Goal: Transaction & Acquisition: Purchase product/service

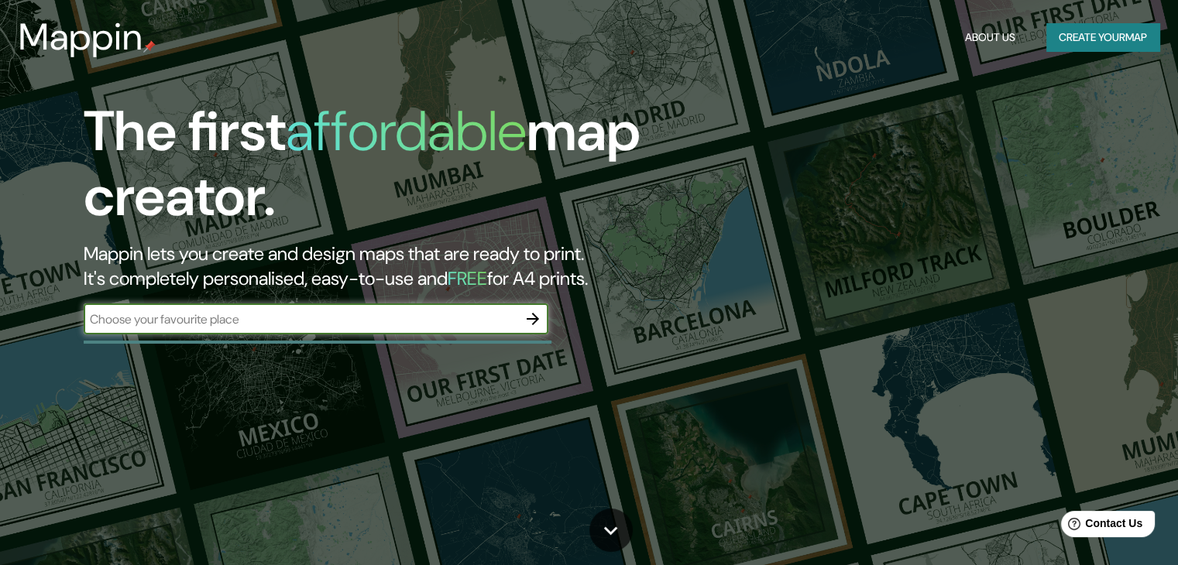
click at [1078, 35] on button "Create your map" at bounding box center [1102, 37] width 113 height 29
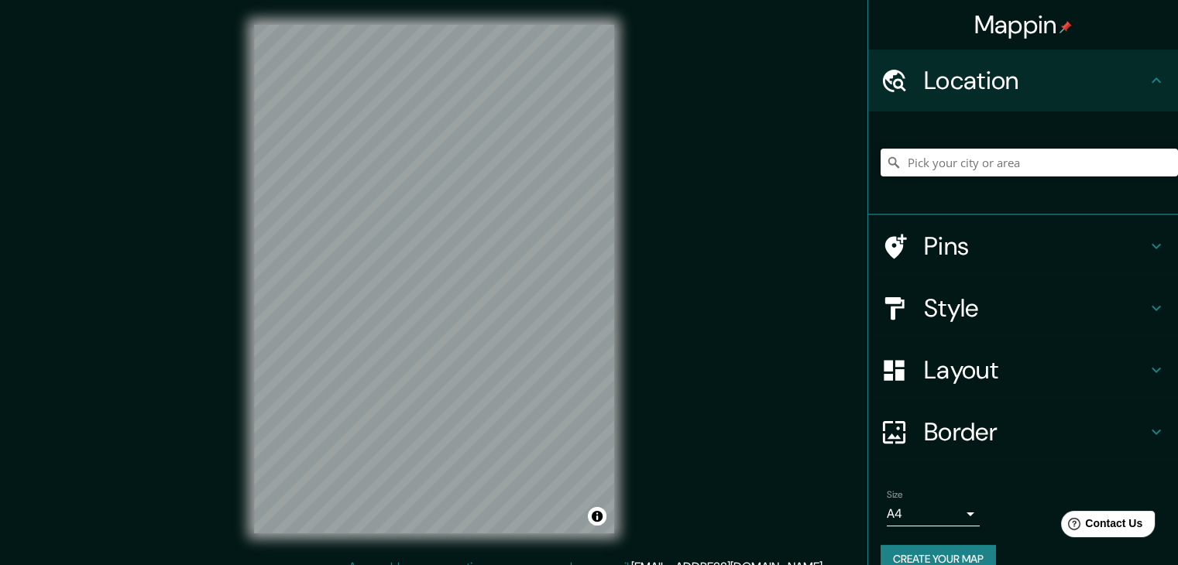
click at [1012, 169] on input "Pick your city or area" at bounding box center [1029, 163] width 297 height 28
click at [943, 168] on input "Pick your city or area" at bounding box center [1029, 163] width 297 height 28
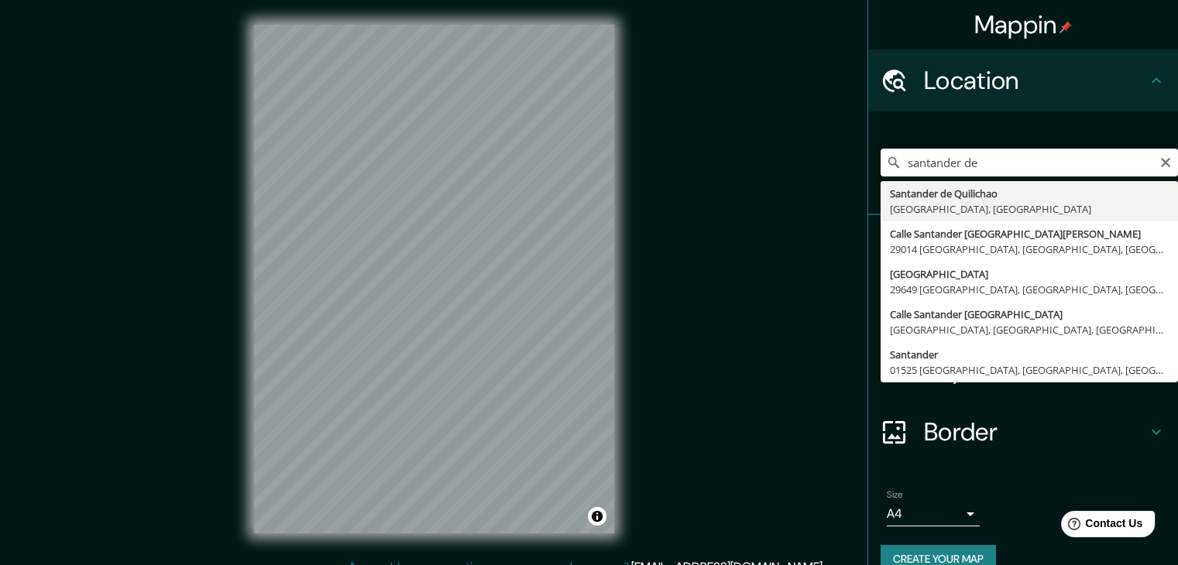
type input "Santander de Quilichao, [GEOGRAPHIC_DATA], [GEOGRAPHIC_DATA]"
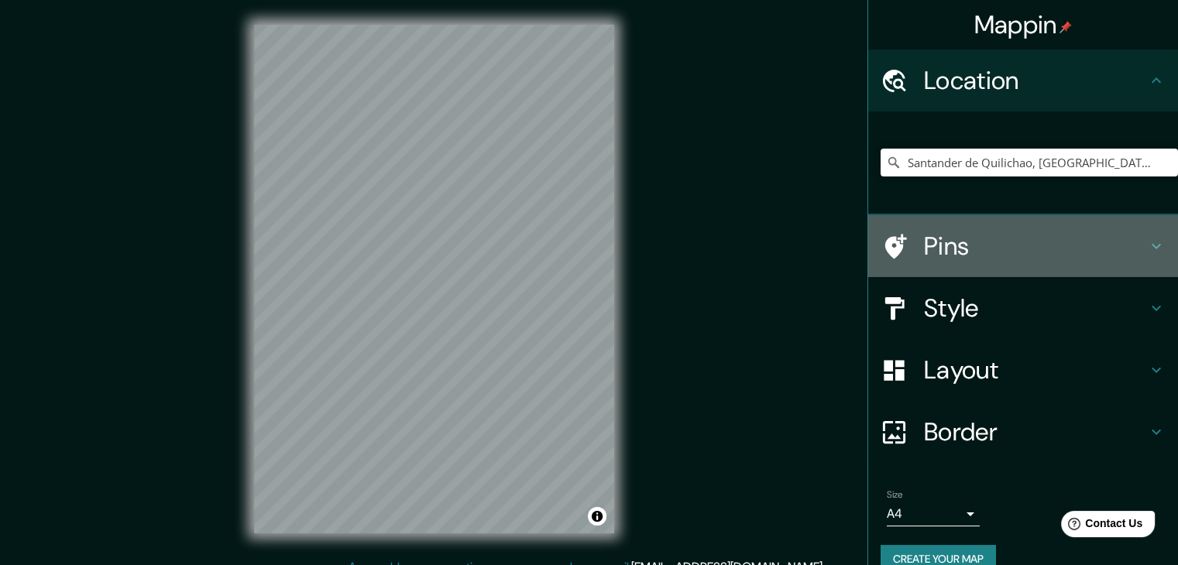
click at [976, 256] on h4 "Pins" at bounding box center [1035, 246] width 223 height 31
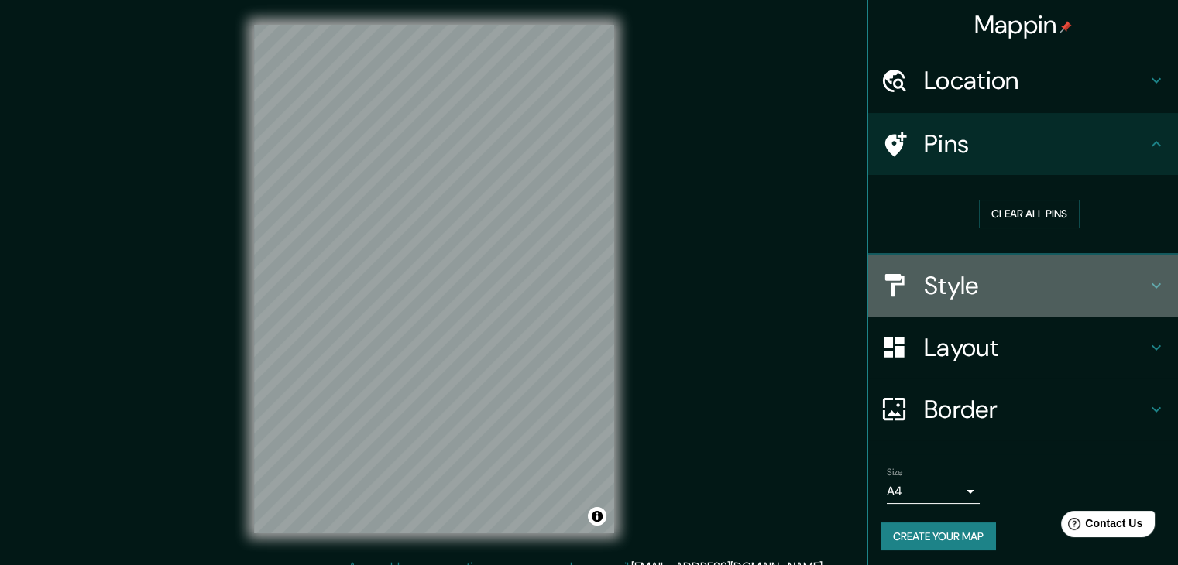
drag, startPoint x: 960, startPoint y: 289, endPoint x: 953, endPoint y: 285, distance: 8.0
click at [953, 288] on h4 "Style" at bounding box center [1035, 285] width 223 height 31
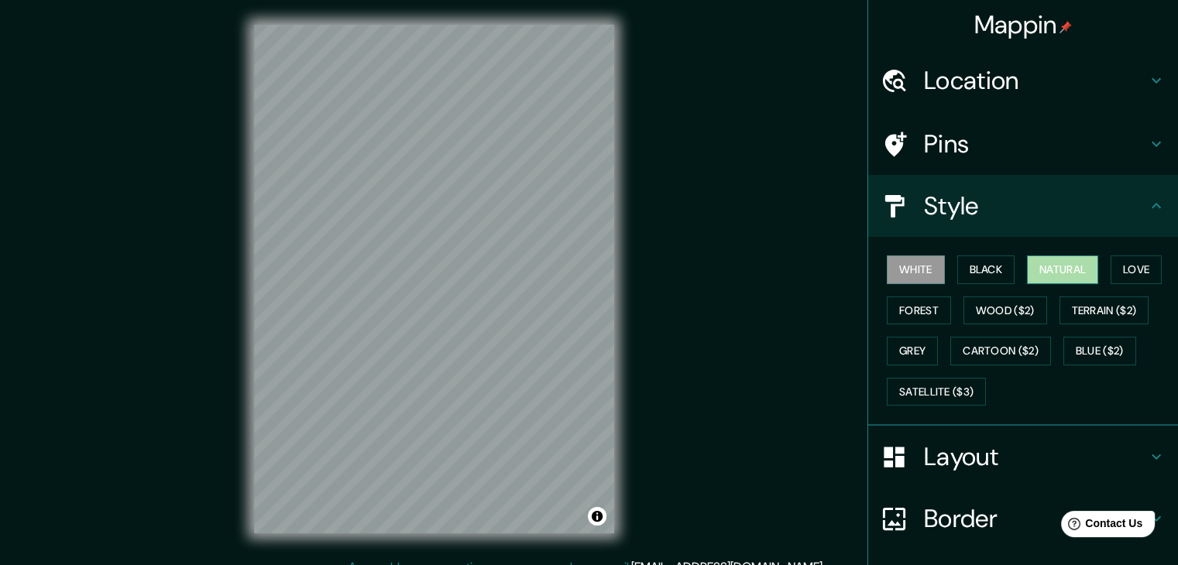
click at [1054, 256] on button "Natural" at bounding box center [1062, 270] width 71 height 29
click at [989, 270] on button "Black" at bounding box center [986, 270] width 58 height 29
click at [909, 272] on button "White" at bounding box center [916, 270] width 58 height 29
click at [903, 314] on button "Forest" at bounding box center [919, 311] width 64 height 29
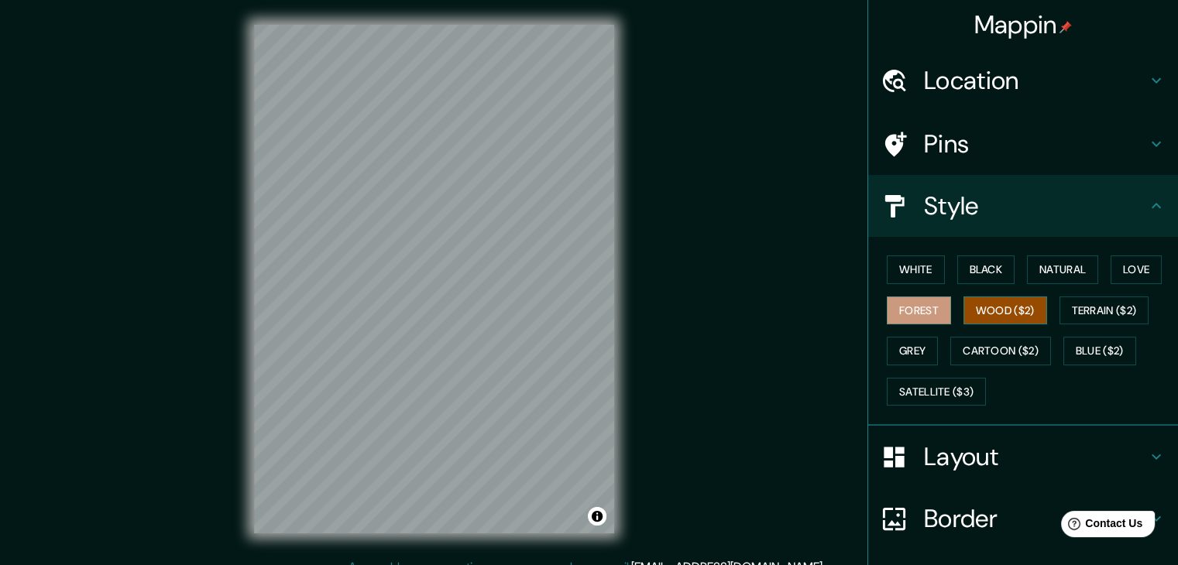
click at [999, 316] on button "Wood ($2)" at bounding box center [1006, 311] width 84 height 29
click at [900, 353] on button "Grey" at bounding box center [912, 351] width 51 height 29
click at [998, 369] on div "White Black Natural Love Forest Wood ($2) Terrain ($2) Grey Cartoon ($2) Blue (…" at bounding box center [1029, 330] width 297 height 163
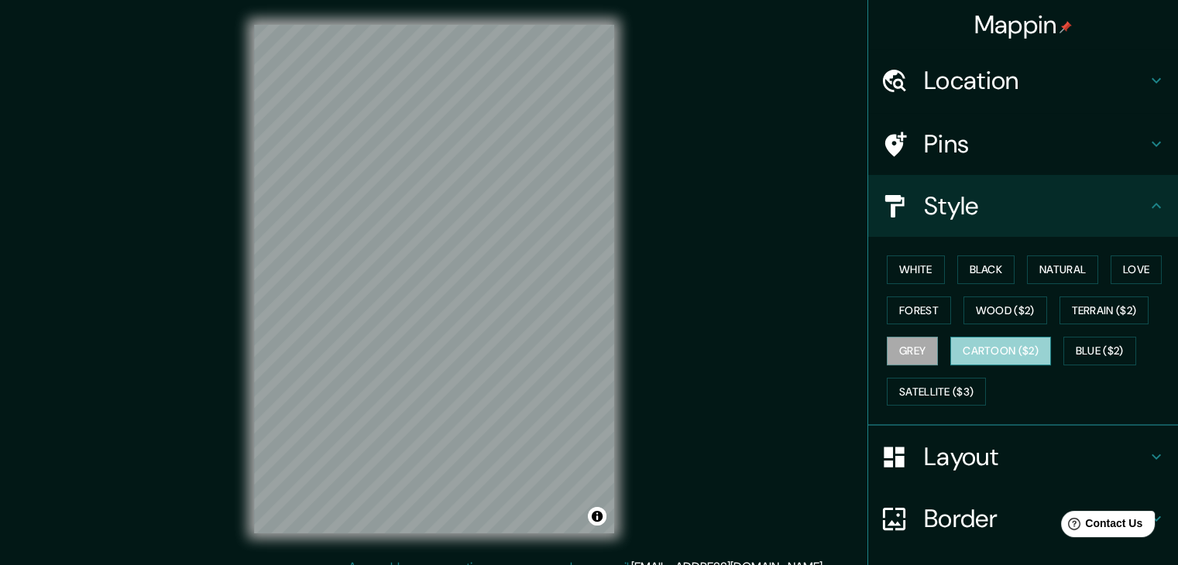
click at [999, 361] on button "Cartoon ($2)" at bounding box center [1000, 351] width 101 height 29
click at [1113, 351] on button "Blue ($2)" at bounding box center [1099, 351] width 73 height 29
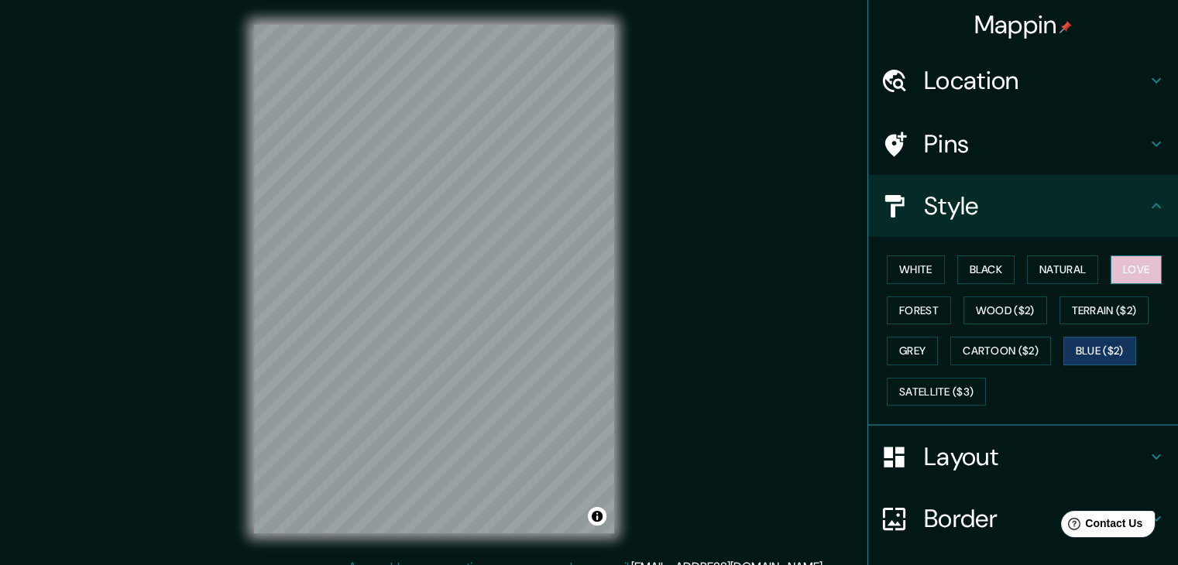
click at [1134, 266] on button "Love" at bounding box center [1136, 270] width 51 height 29
click at [924, 266] on button "White" at bounding box center [916, 270] width 58 height 29
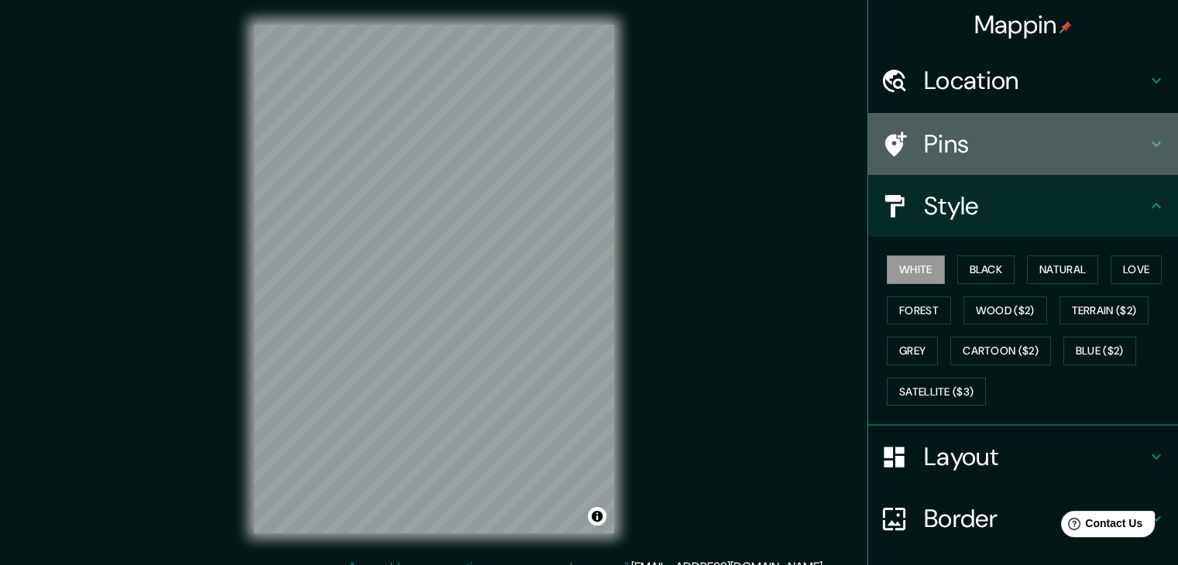
click at [1152, 149] on icon at bounding box center [1156, 144] width 19 height 19
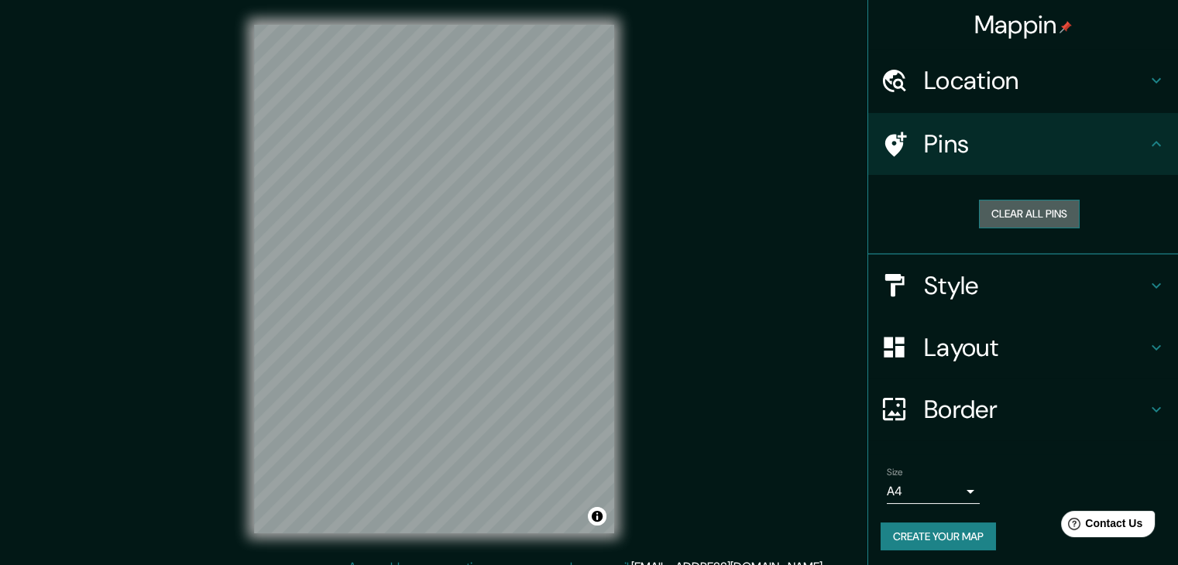
click at [1014, 218] on button "Clear all pins" at bounding box center [1029, 214] width 101 height 29
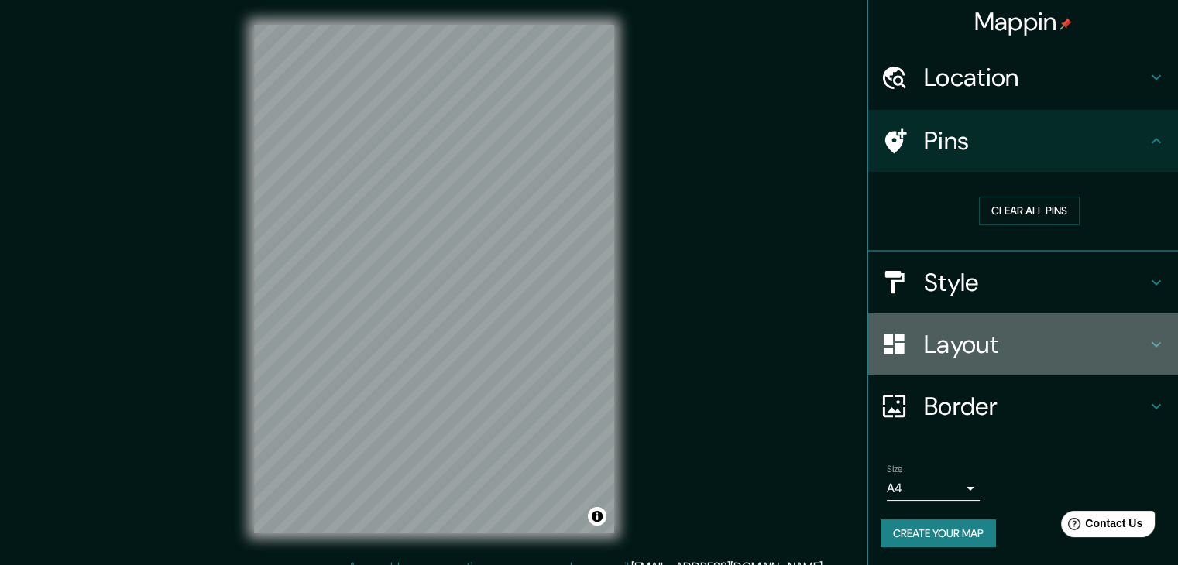
click at [1151, 332] on div "Layout" at bounding box center [1023, 345] width 310 height 62
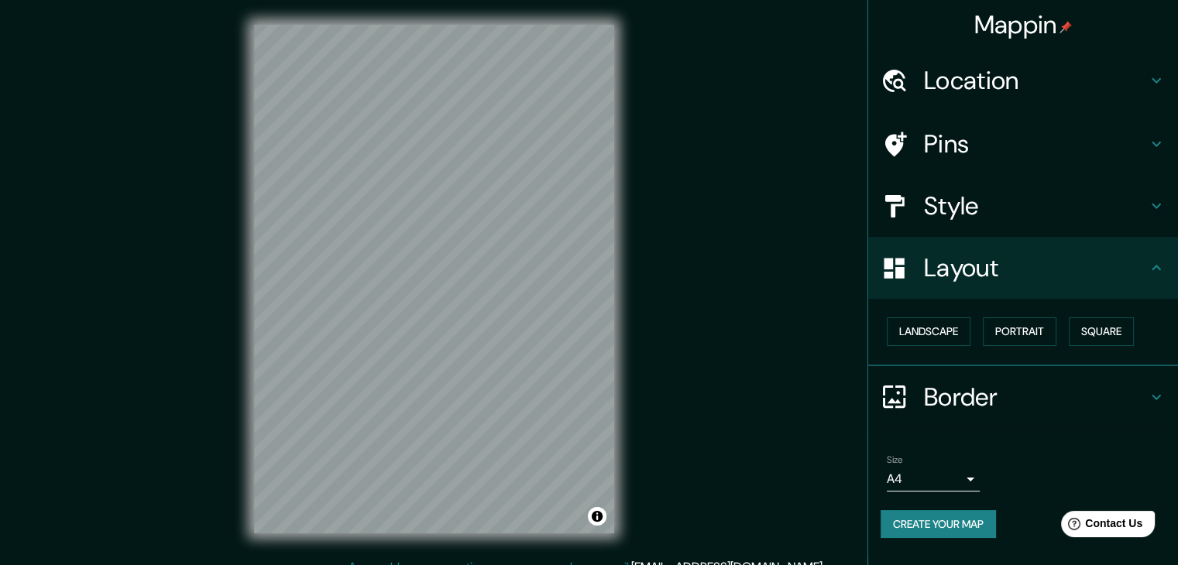
scroll to position [0, 0]
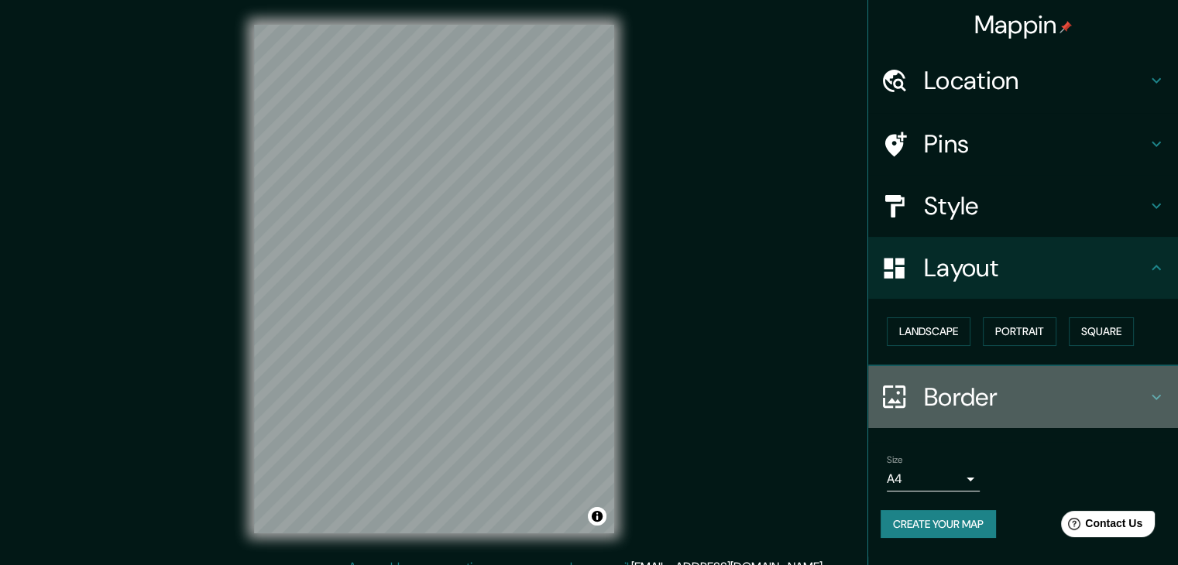
click at [1152, 396] on icon at bounding box center [1156, 397] width 19 height 19
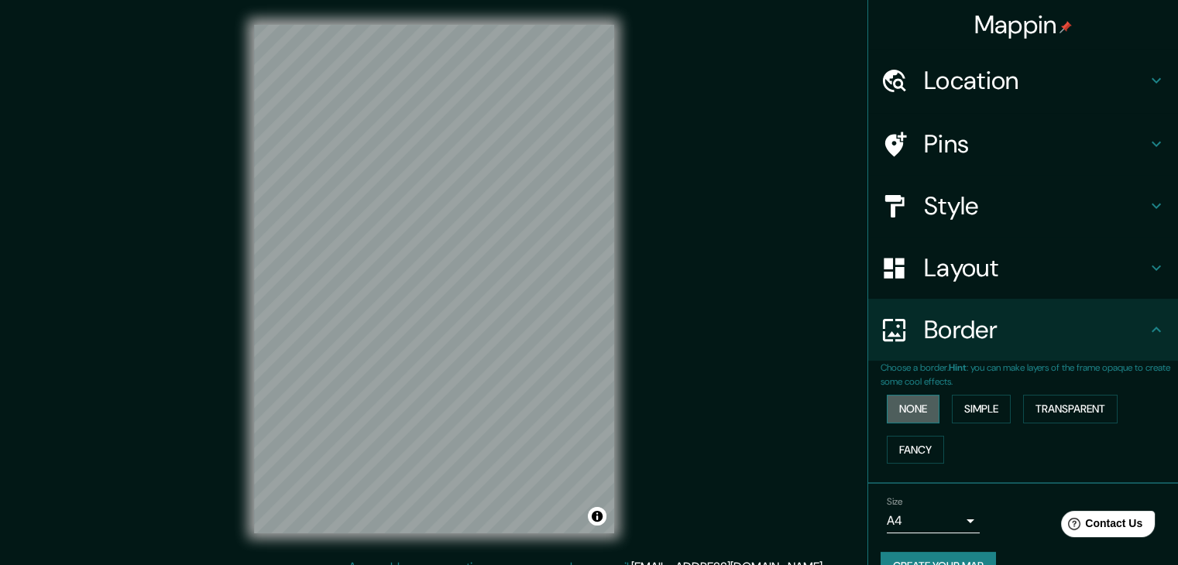
click at [907, 407] on button "None" at bounding box center [913, 409] width 53 height 29
click at [974, 410] on button "Simple" at bounding box center [981, 409] width 59 height 29
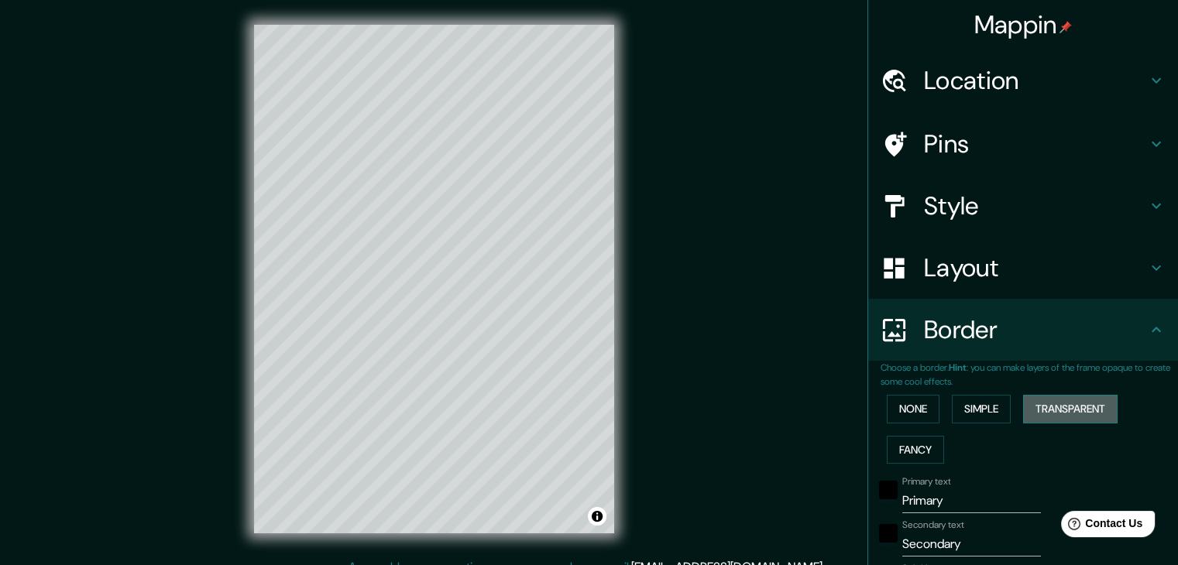
click at [1045, 415] on button "Transparent" at bounding box center [1070, 409] width 94 height 29
drag, startPoint x: 893, startPoint y: 450, endPoint x: 905, endPoint y: 441, distance: 14.9
click at [894, 450] on button "Fancy" at bounding box center [915, 450] width 57 height 29
click at [896, 410] on button "None" at bounding box center [913, 409] width 53 height 29
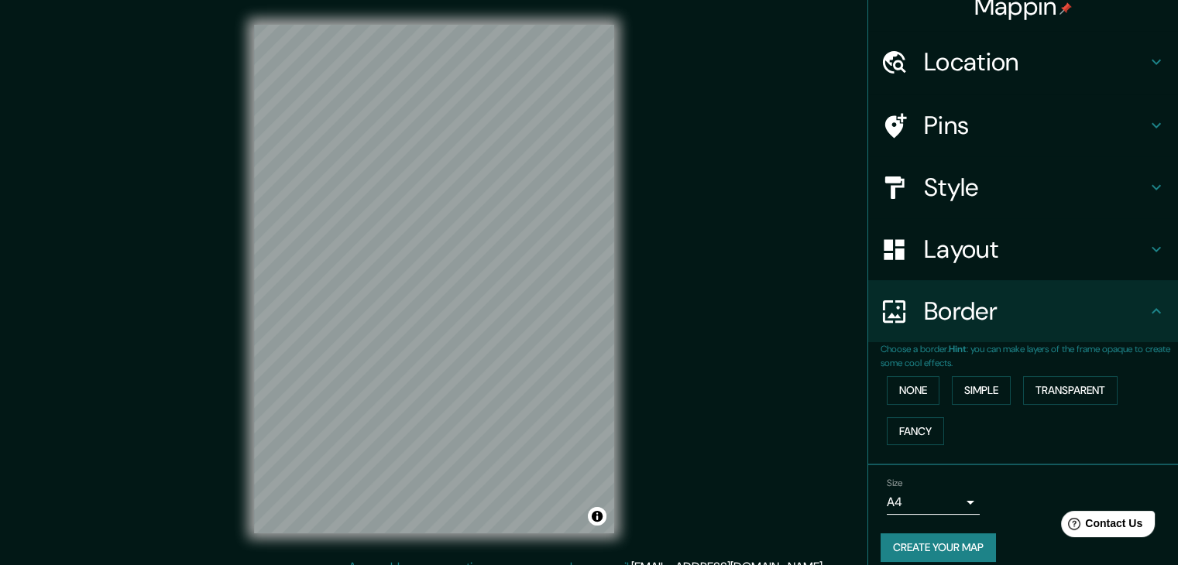
scroll to position [33, 0]
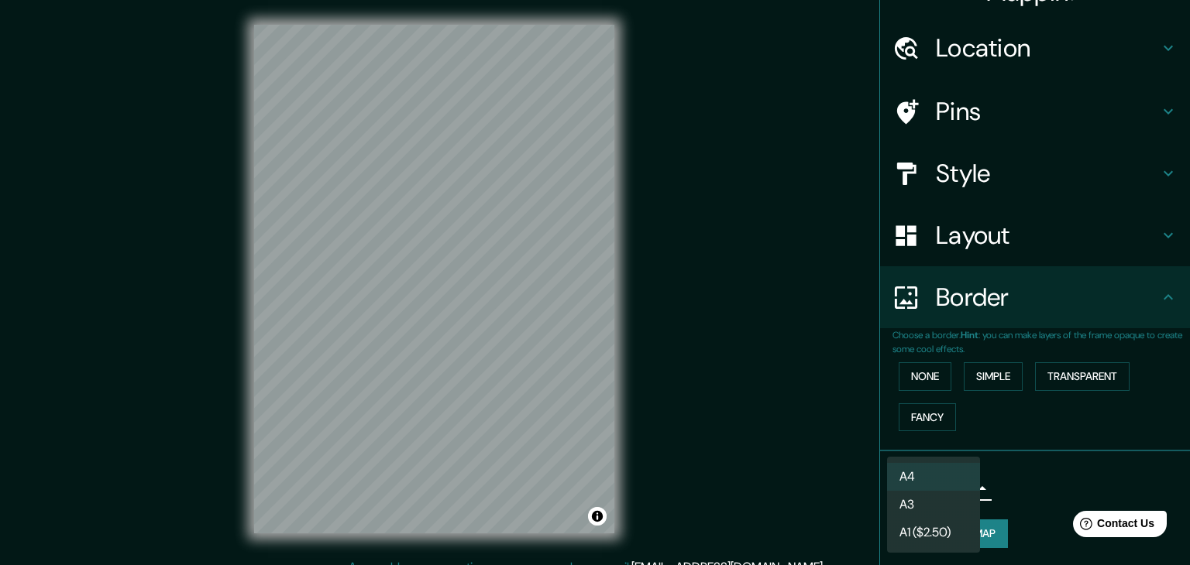
click at [962, 489] on body "Mappin Location [GEOGRAPHIC_DATA], [GEOGRAPHIC_DATA], [GEOGRAPHIC_DATA] Pins St…" at bounding box center [595, 282] width 1190 height 565
click at [939, 501] on li "A3" at bounding box center [933, 505] width 93 height 28
type input "a4"
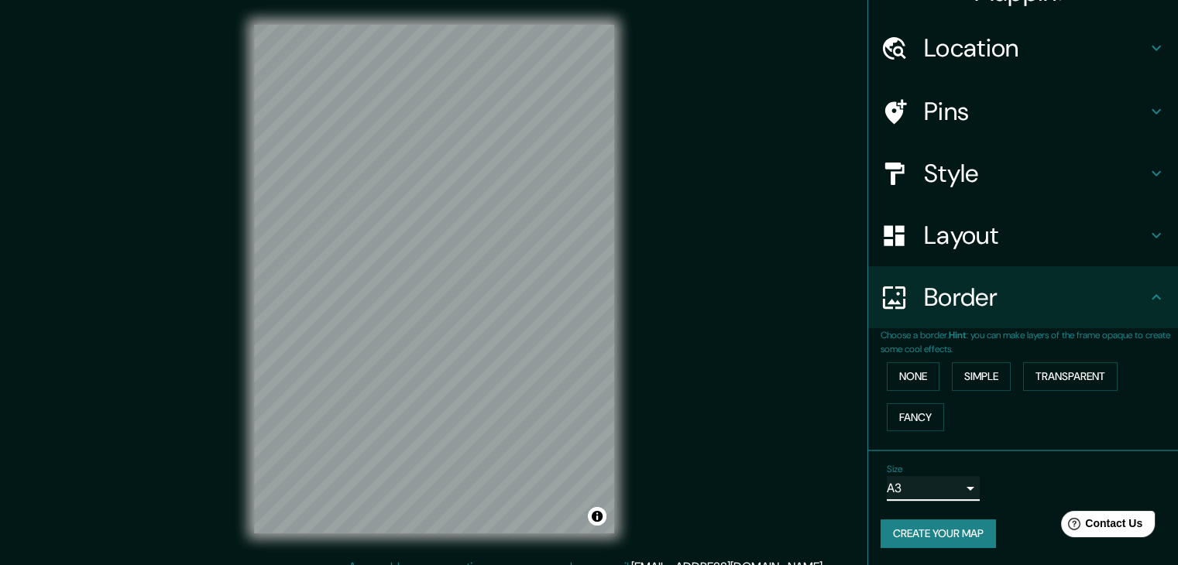
scroll to position [0, 0]
